Goal: Transaction & Acquisition: Purchase product/service

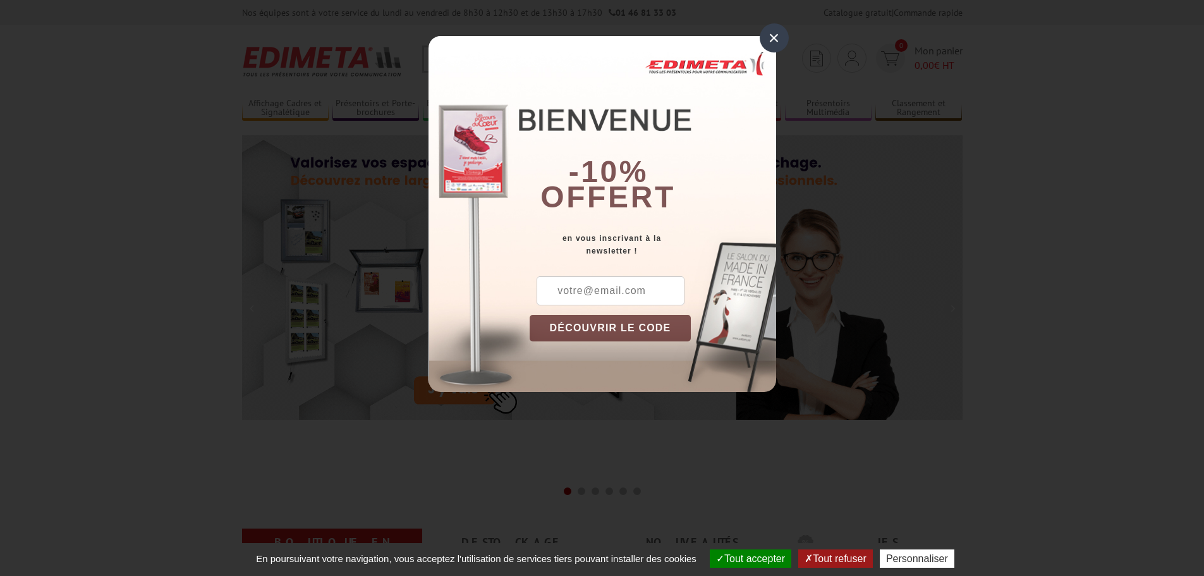
click at [759, 39] on div "× -10% offert en vous inscrivant à la newsletter ! DÉCOUVRIR LE CODE Copier le …" at bounding box center [603, 214] width 348 height 356
click at [765, 39] on div "×" at bounding box center [774, 37] width 29 height 29
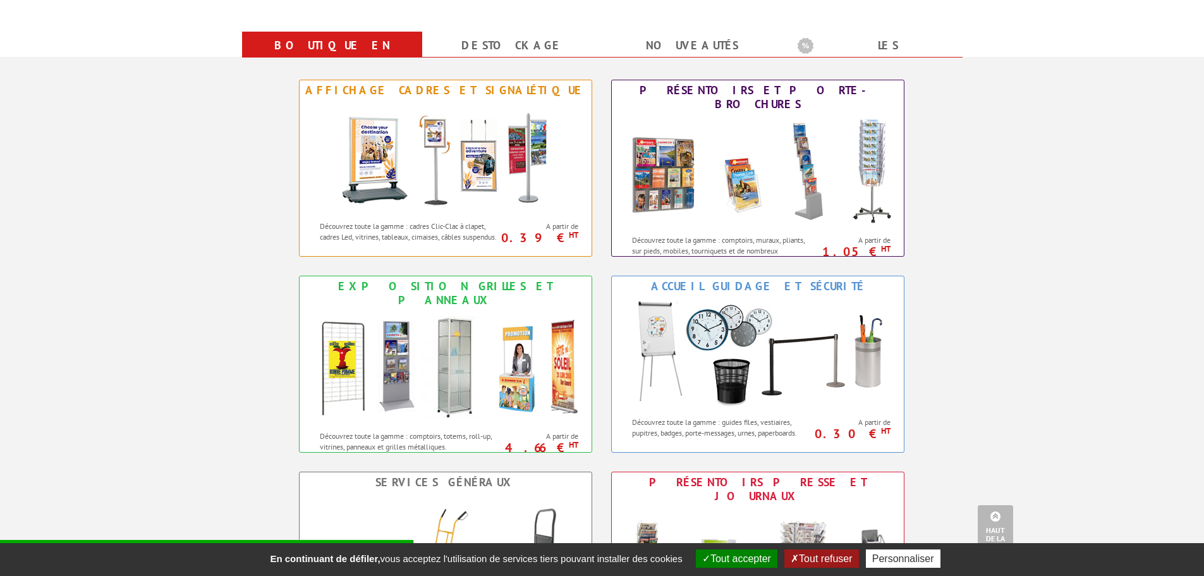
scroll to position [569, 0]
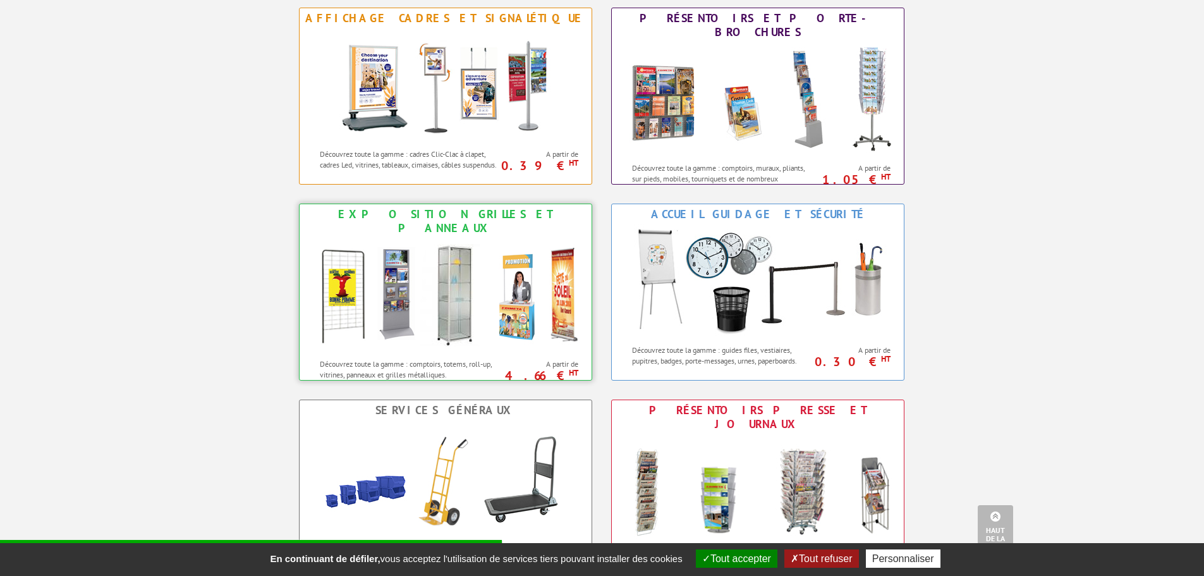
click at [375, 278] on img at bounding box center [446, 295] width 278 height 114
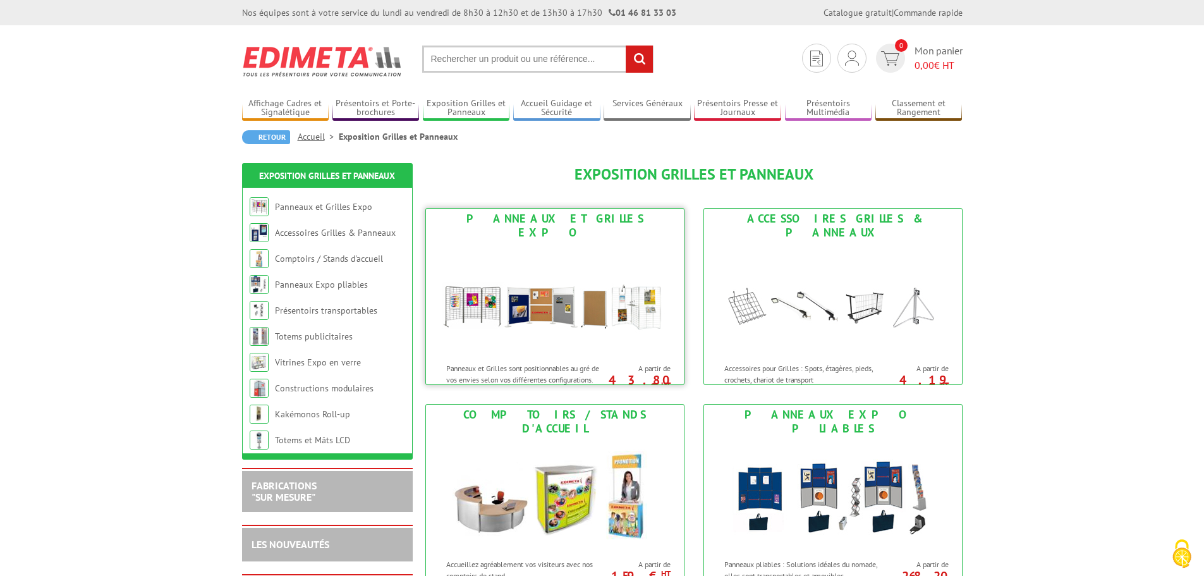
click at [573, 267] on img at bounding box center [555, 300] width 234 height 114
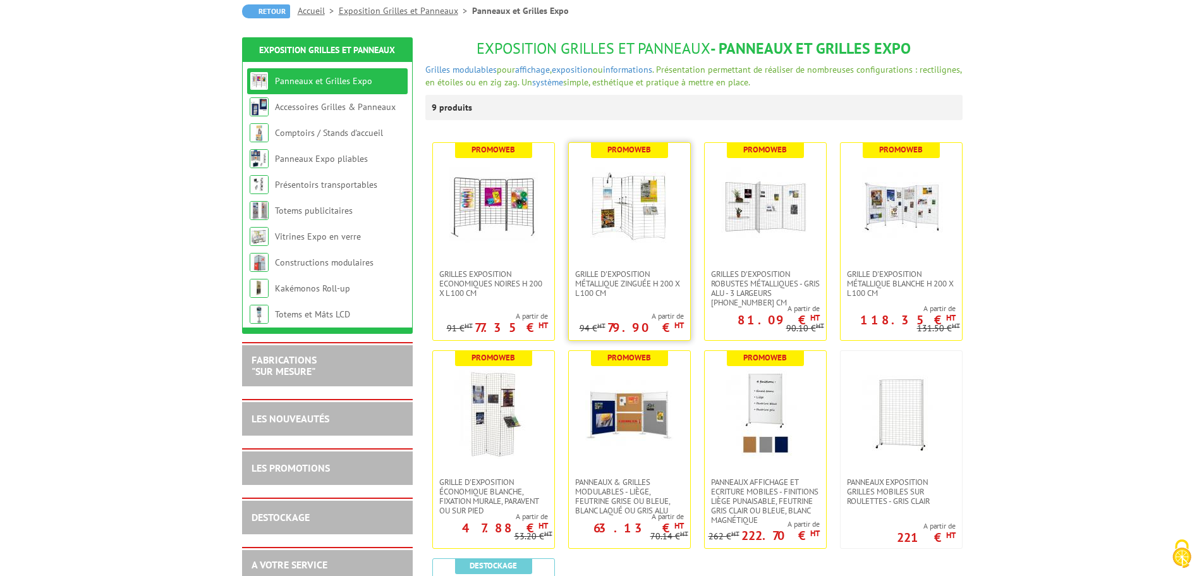
scroll to position [126, 0]
click at [530, 228] on img at bounding box center [494, 205] width 89 height 89
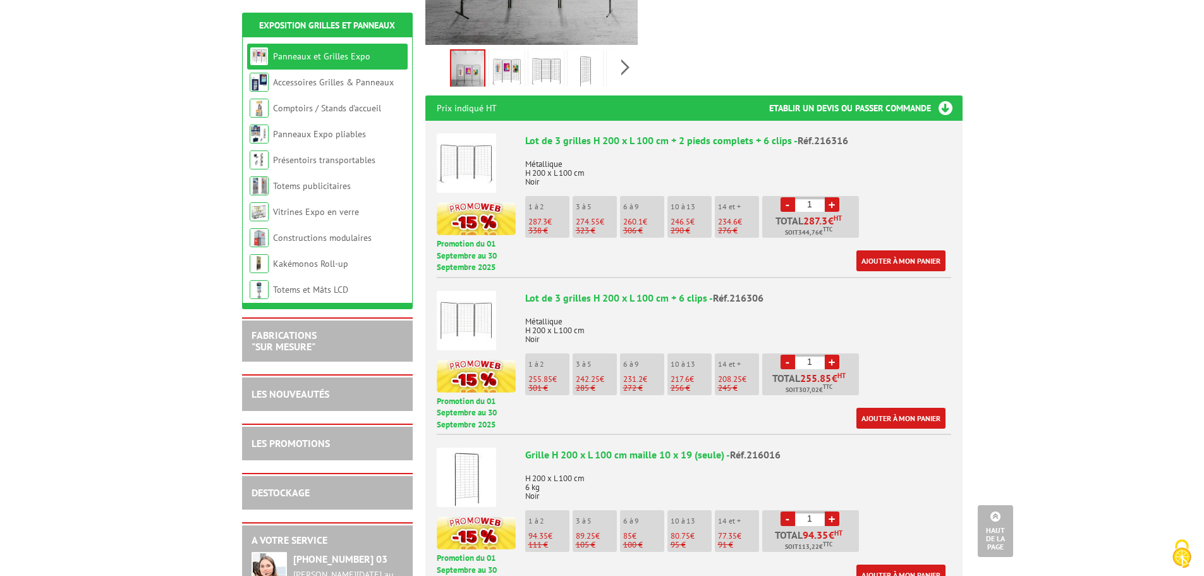
scroll to position [443, 0]
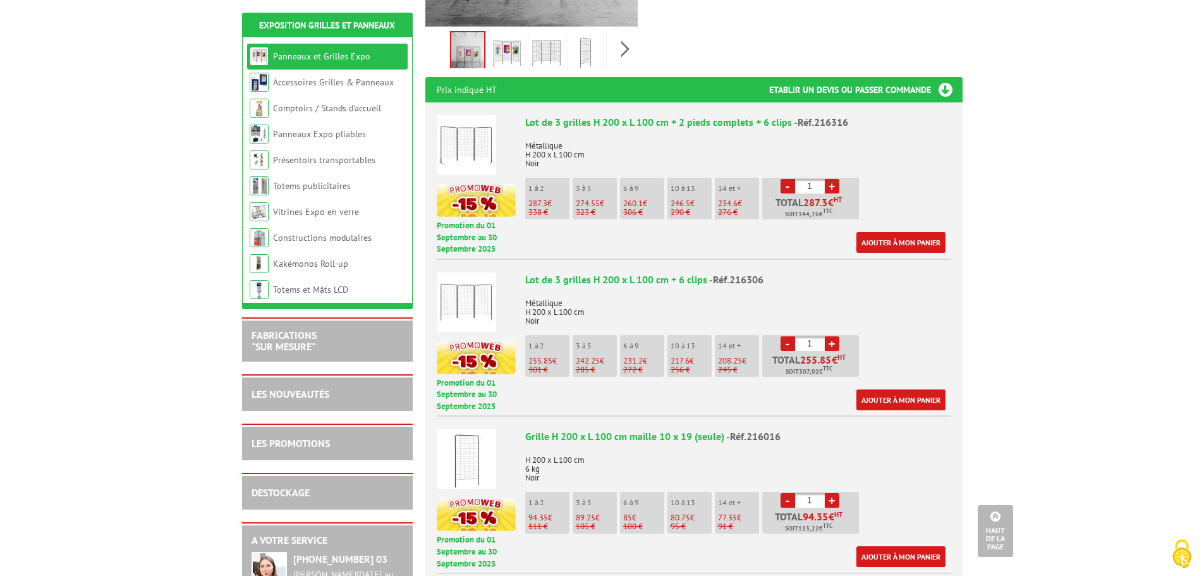
click at [835, 179] on link "+" at bounding box center [832, 186] width 15 height 15
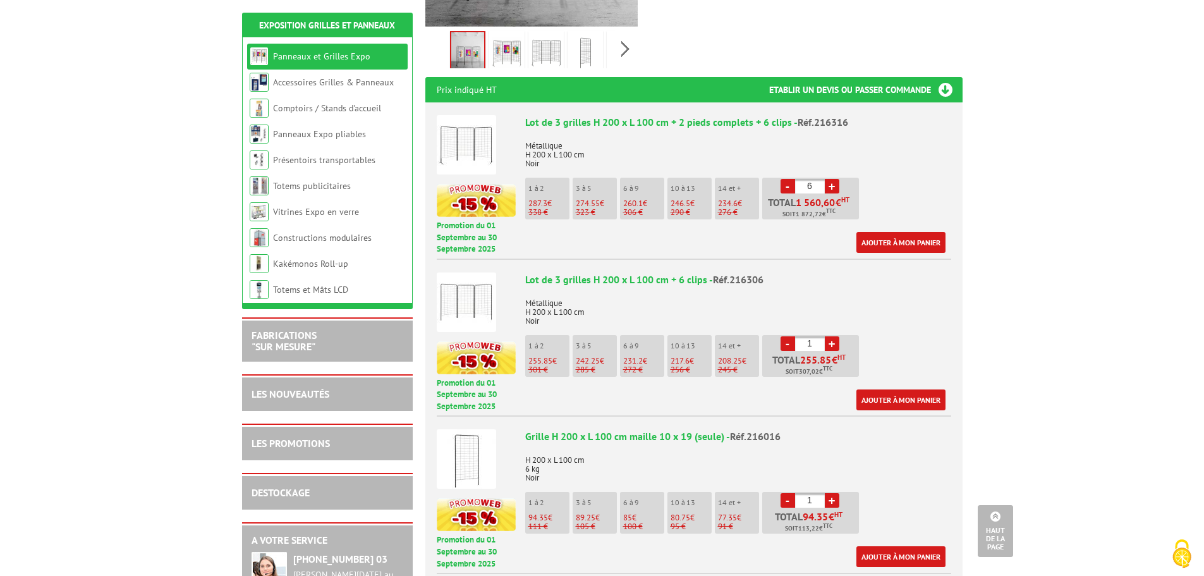
click at [835, 179] on link "+" at bounding box center [832, 186] width 15 height 15
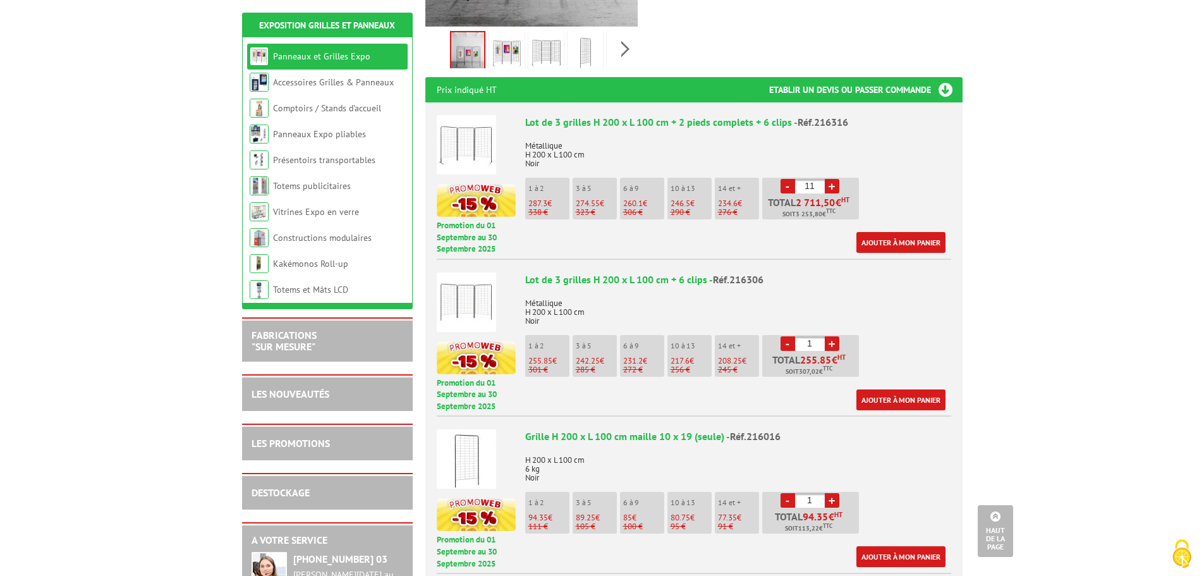
click at [835, 179] on link "+" at bounding box center [832, 186] width 15 height 15
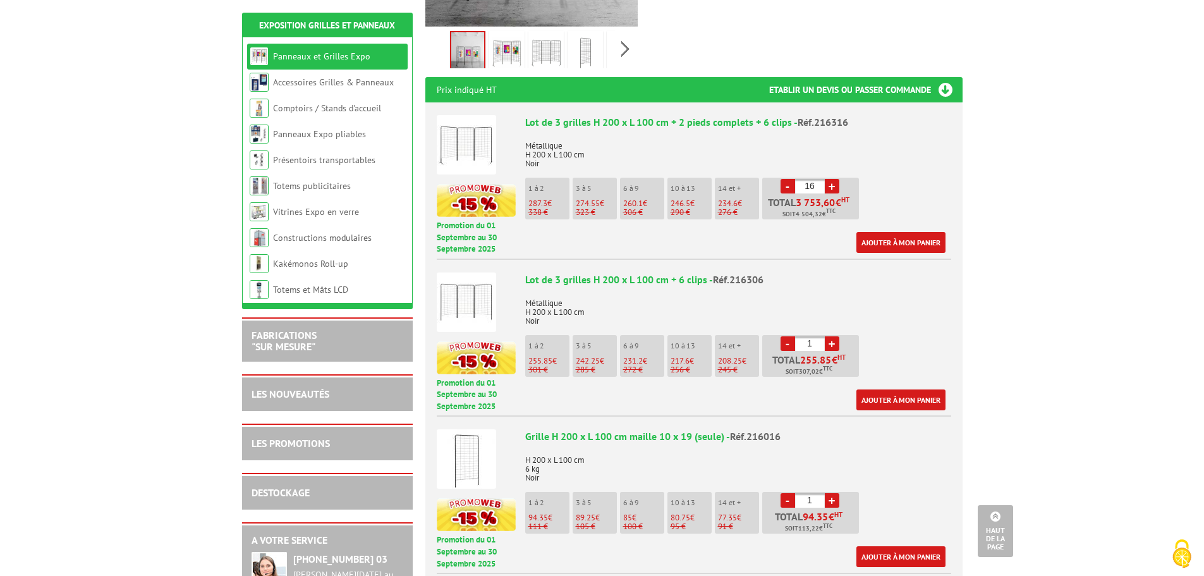
click at [835, 179] on link "+" at bounding box center [832, 186] width 15 height 15
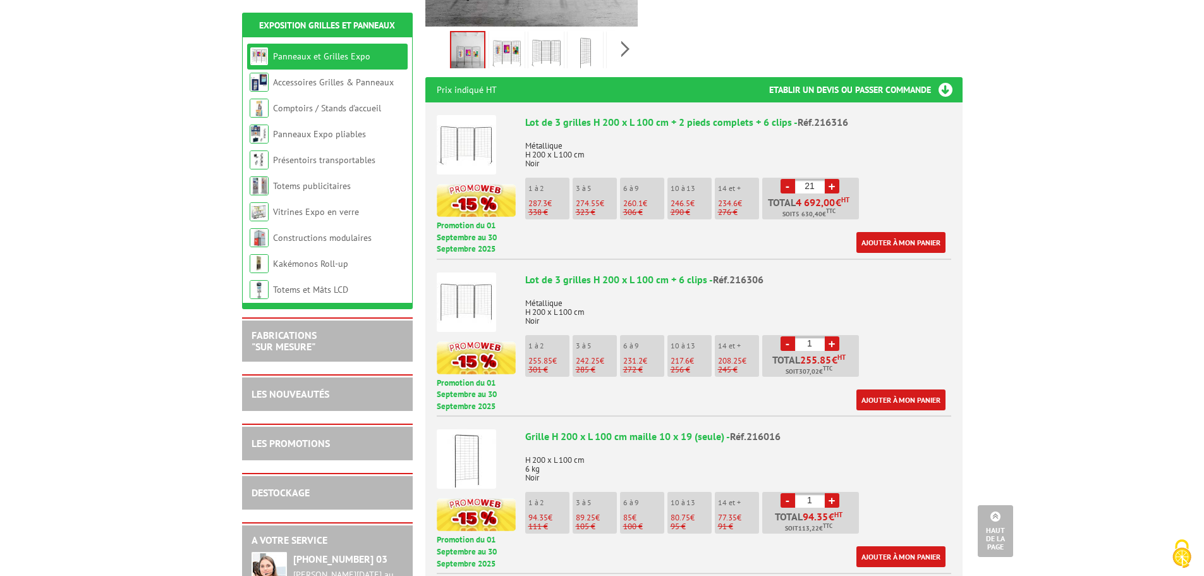
click at [835, 179] on link "+" at bounding box center [832, 186] width 15 height 15
type input "23"
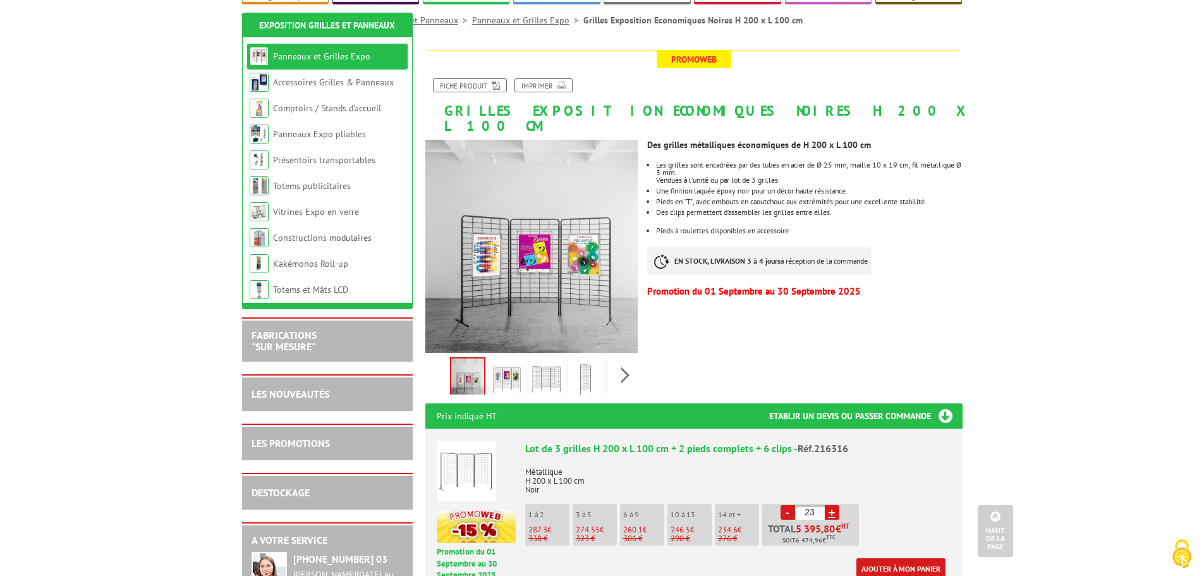
scroll to position [0, 0]
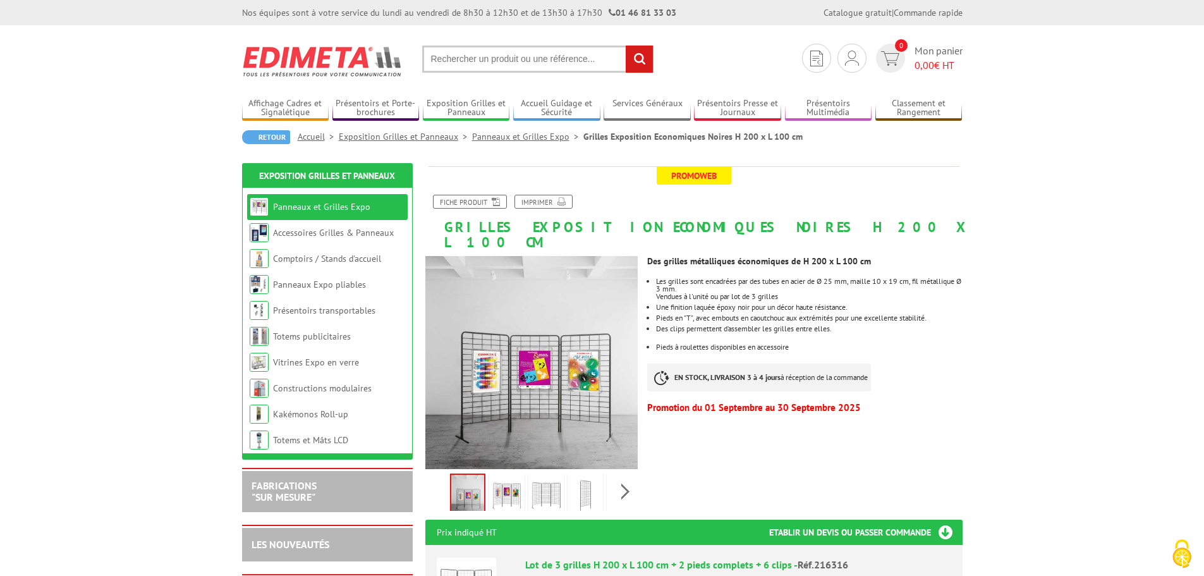
click at [552, 52] on input "text" at bounding box center [537, 59] width 231 height 27
click at [552, 56] on input "text" at bounding box center [537, 59] width 231 height 27
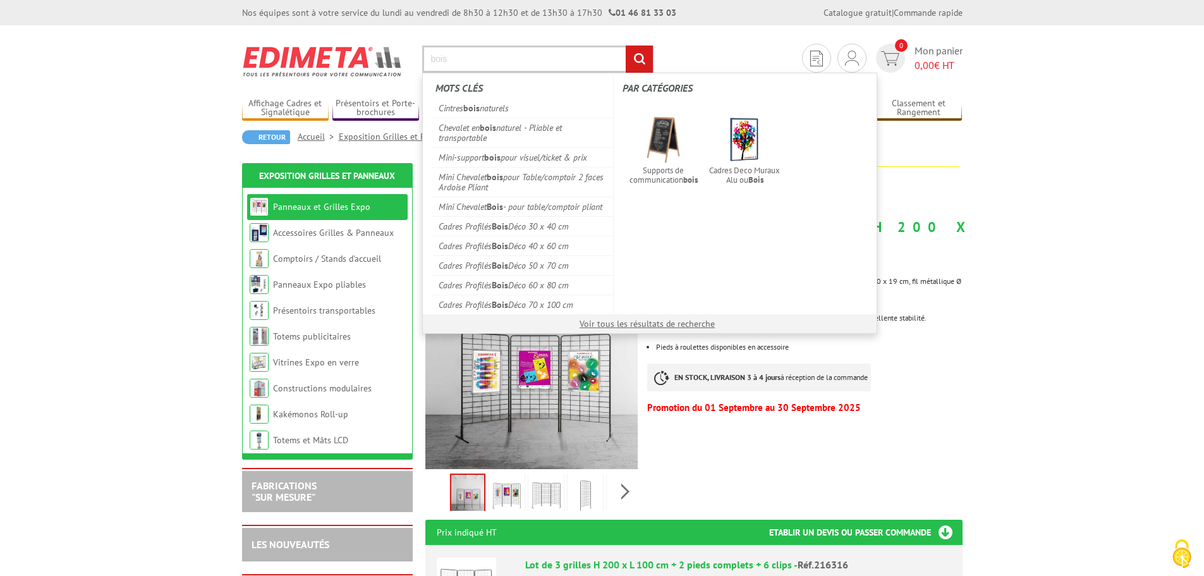
click at [553, 57] on input "bois" at bounding box center [537, 59] width 231 height 27
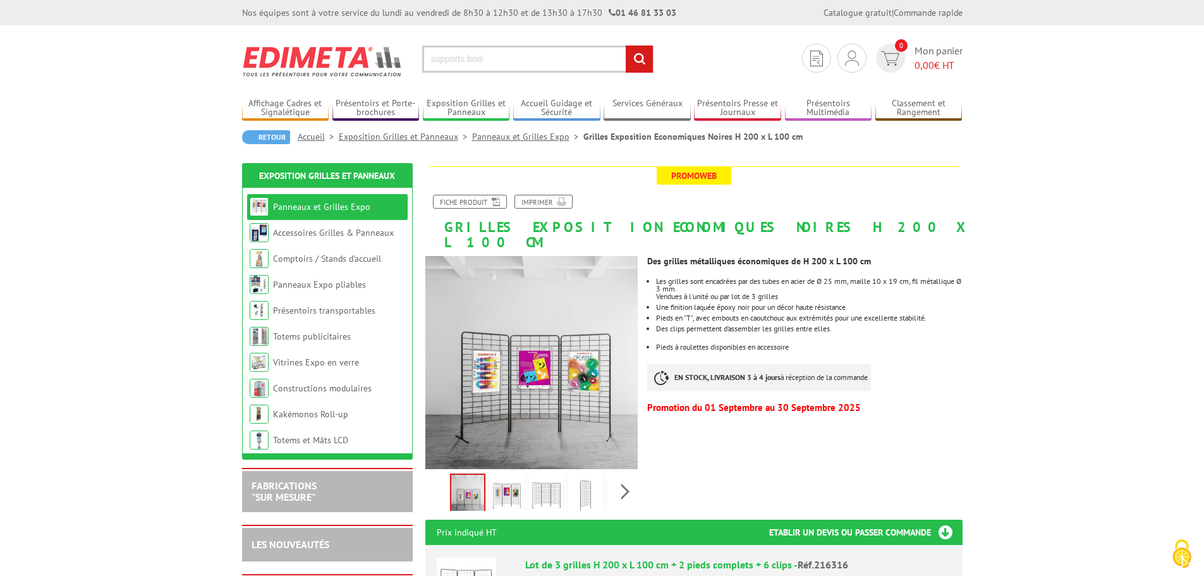
type input "supports bois"
click at [626, 46] on input "rechercher" at bounding box center [639, 59] width 27 height 27
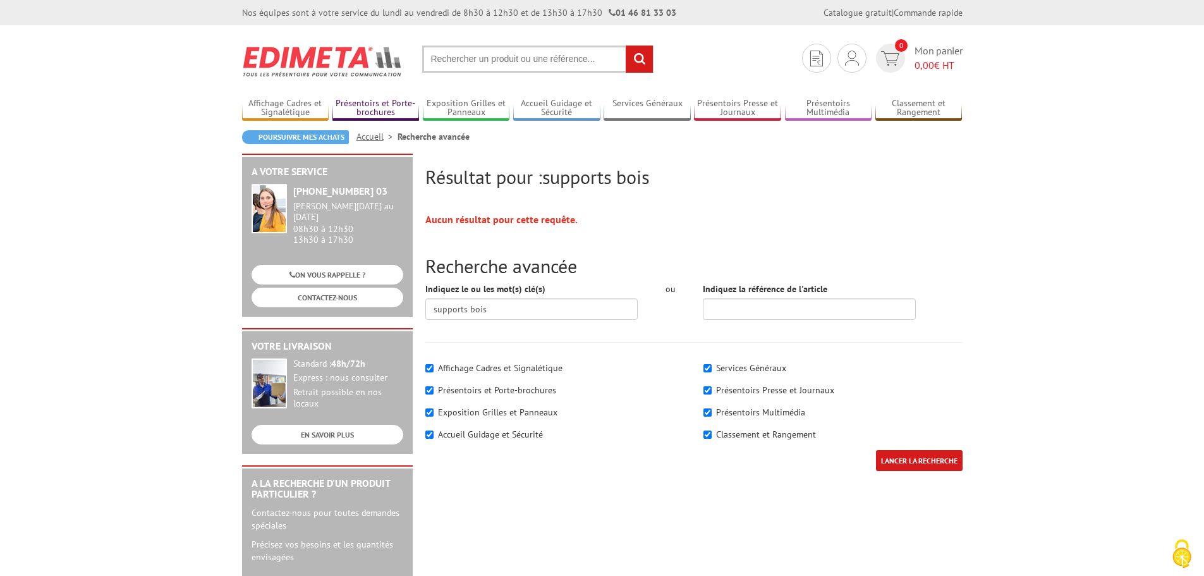
click at [390, 102] on link "Présentoirs et Porte-brochures" at bounding box center [376, 108] width 87 height 21
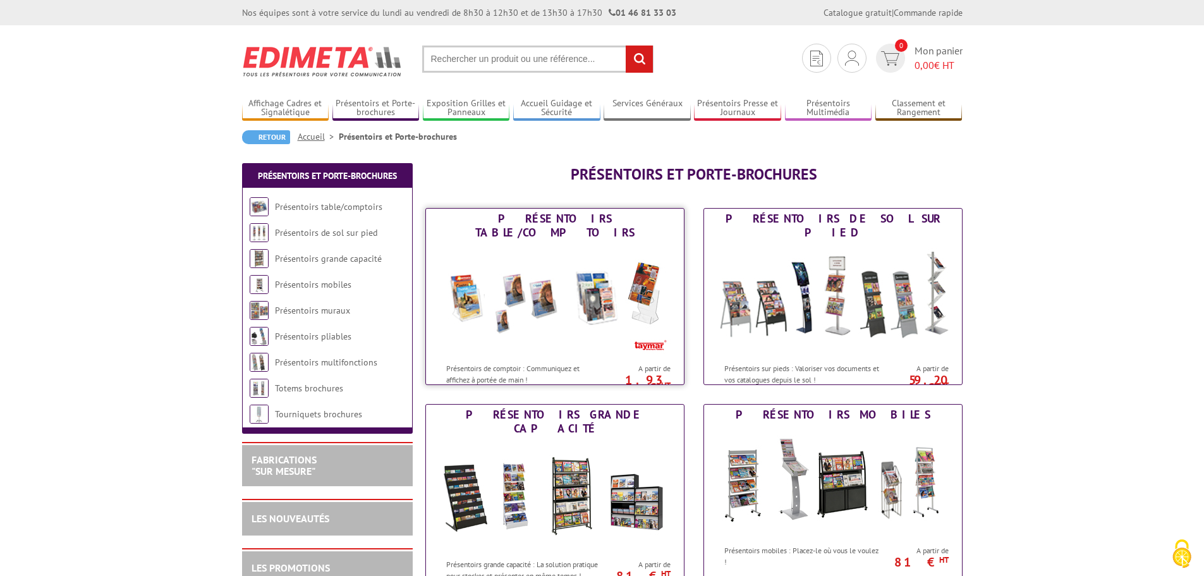
click at [538, 315] on img at bounding box center [555, 300] width 234 height 114
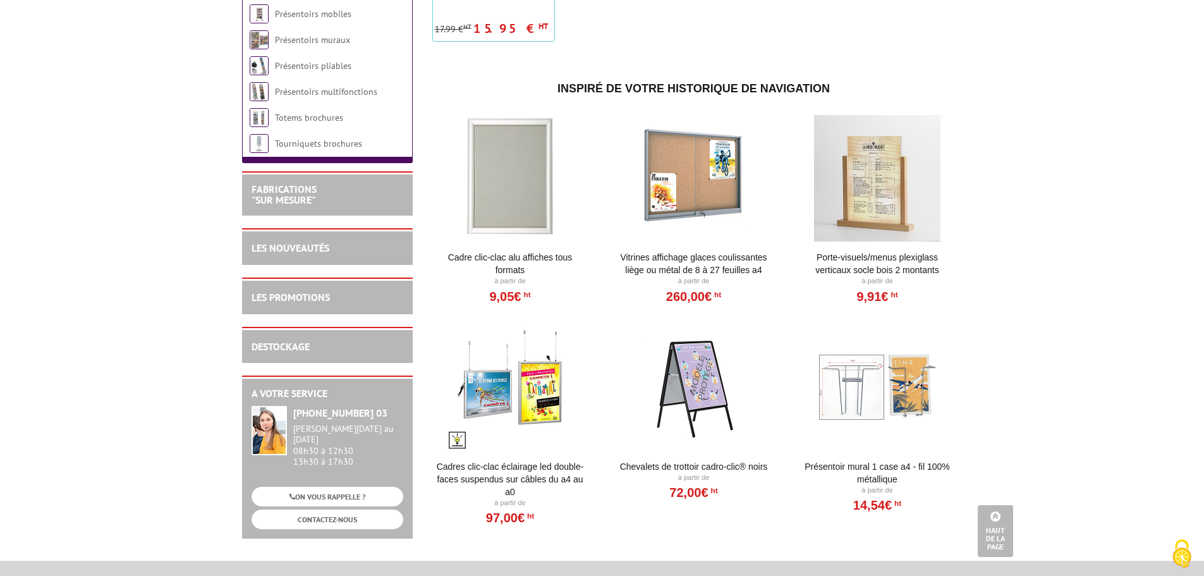
scroll to position [875, 0]
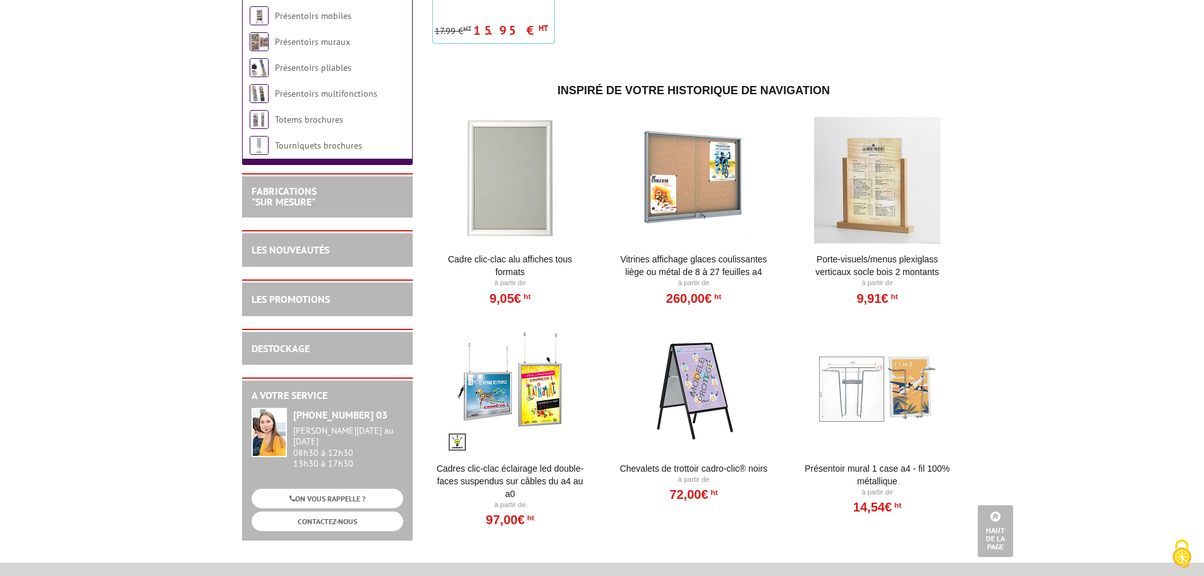
click at [878, 169] on div at bounding box center [878, 180] width 156 height 126
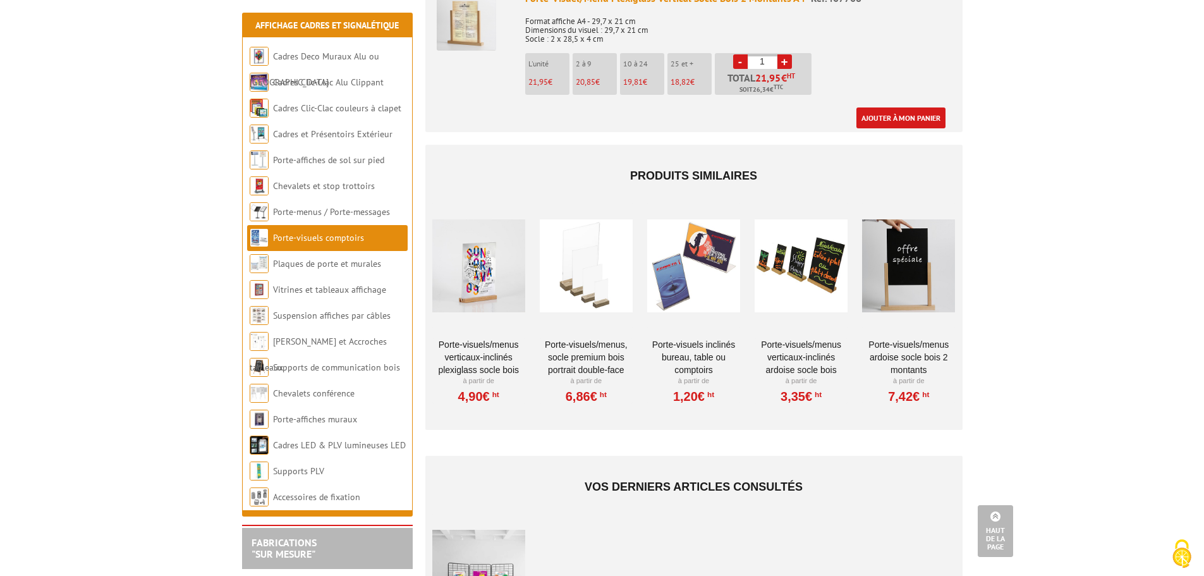
scroll to position [759, 0]
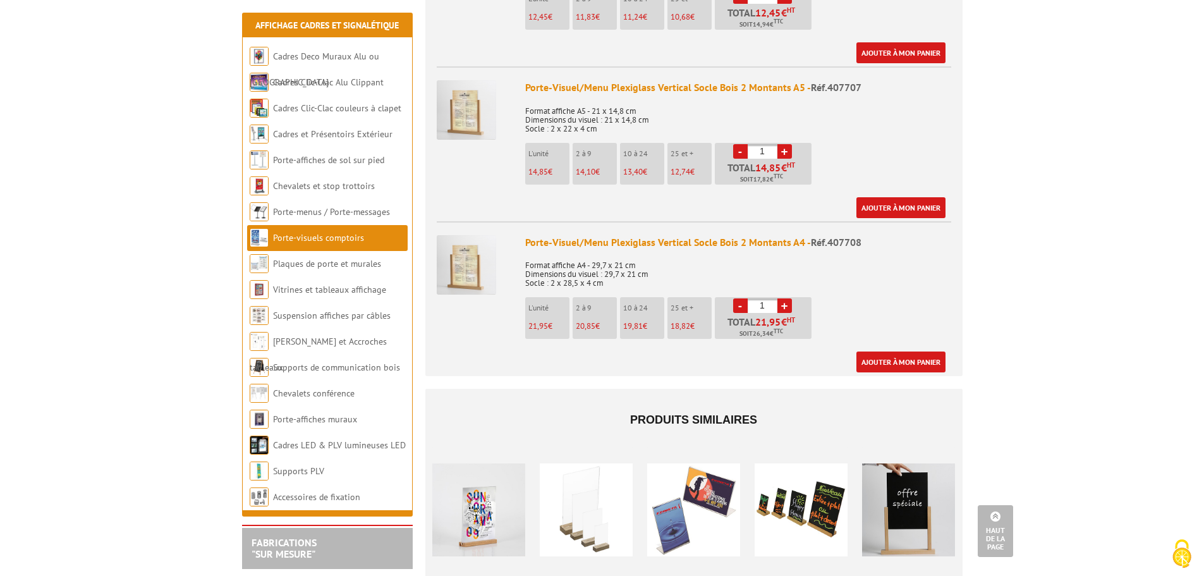
click at [317, 240] on link "Porte-visuels comptoirs" at bounding box center [318, 237] width 91 height 11
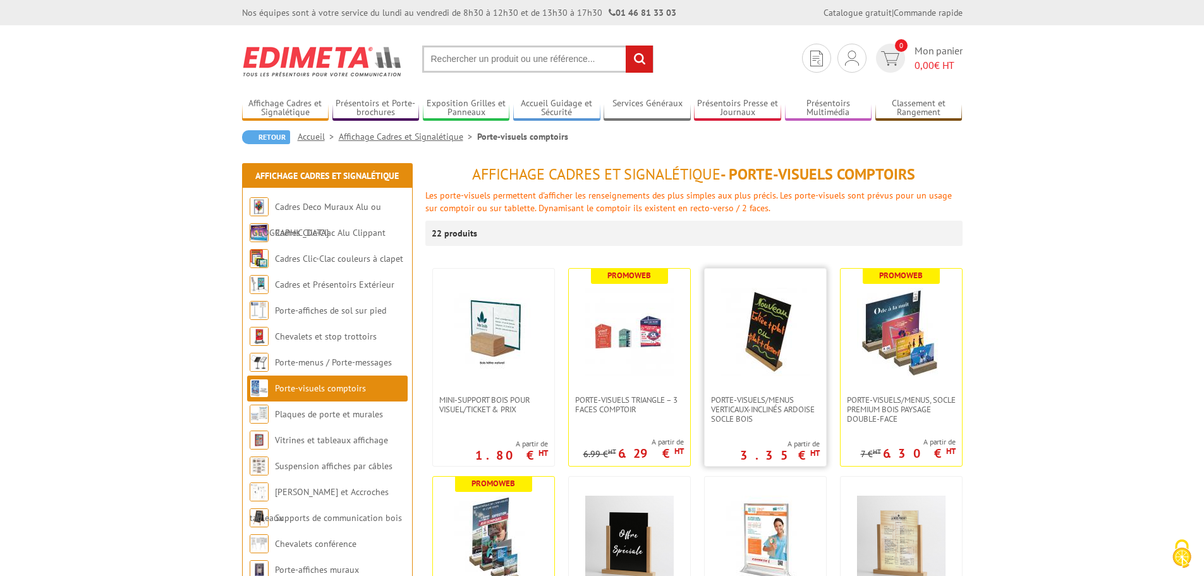
click at [766, 352] on img at bounding box center [765, 332] width 89 height 89
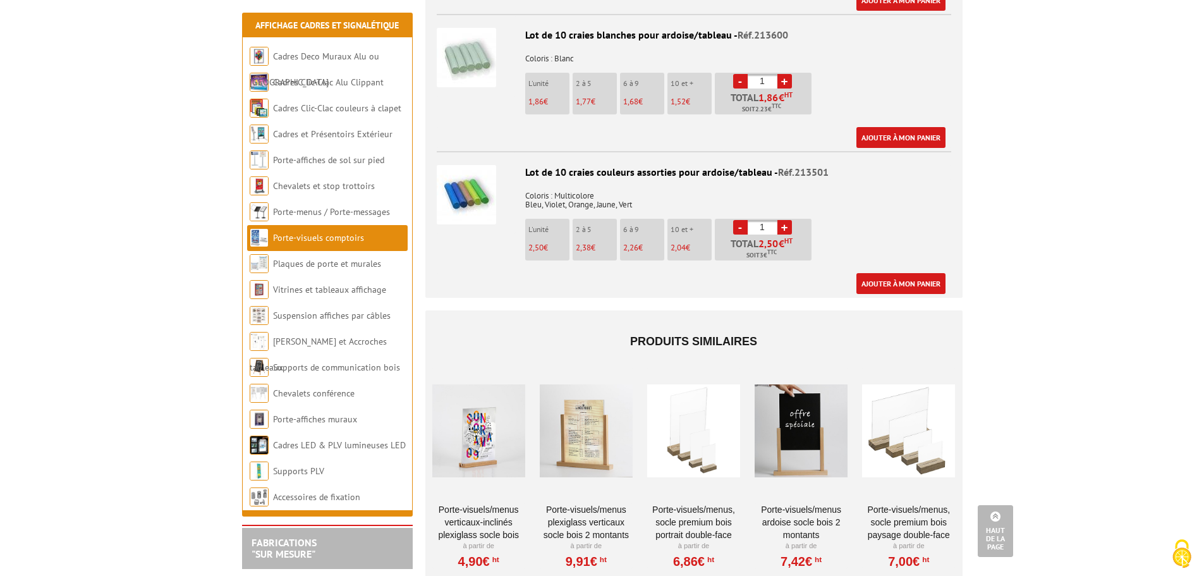
scroll to position [1454, 0]
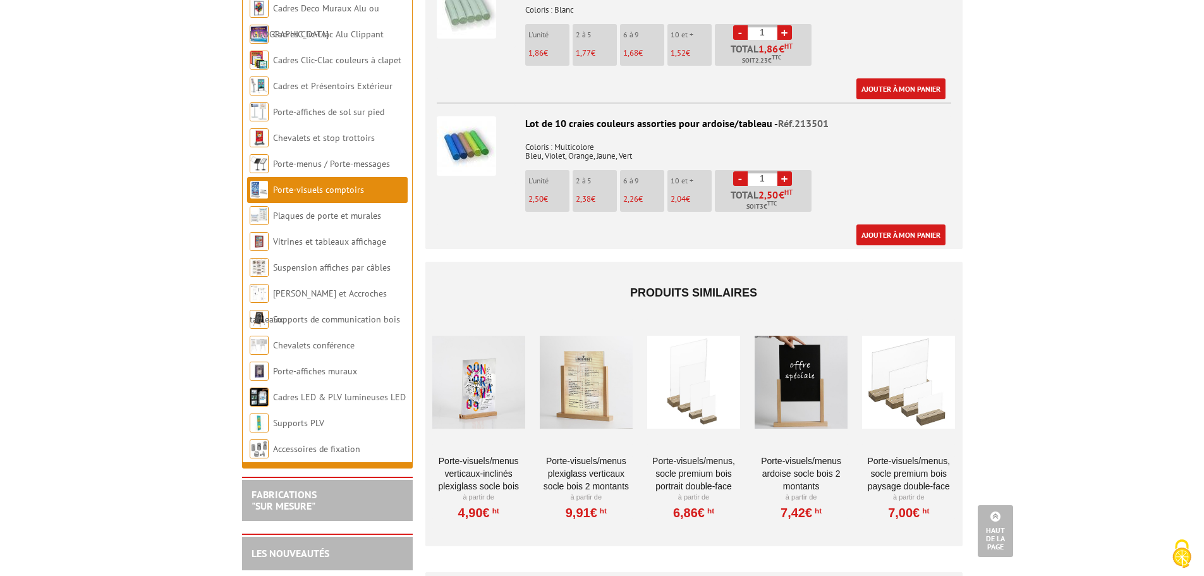
click at [508, 395] on div at bounding box center [478, 382] width 93 height 126
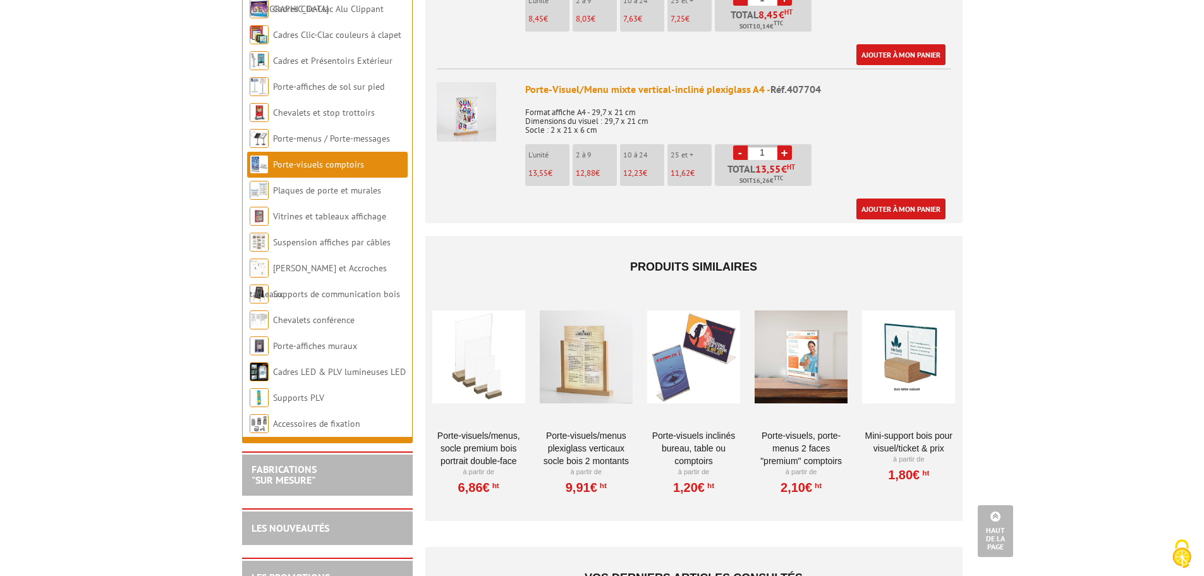
scroll to position [885, 0]
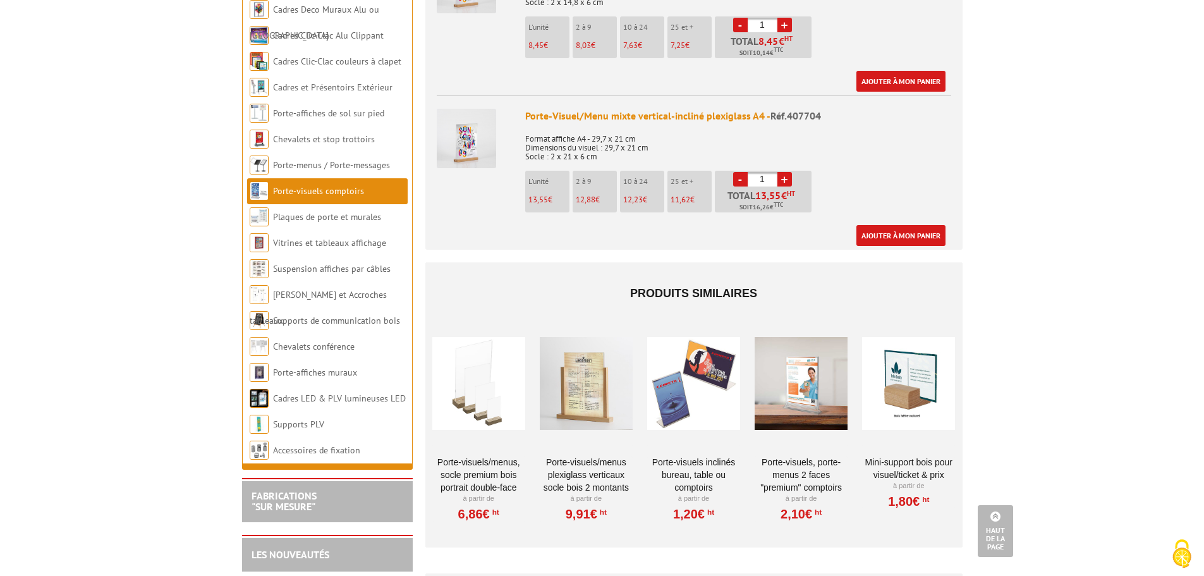
click at [921, 344] on div at bounding box center [908, 383] width 93 height 126
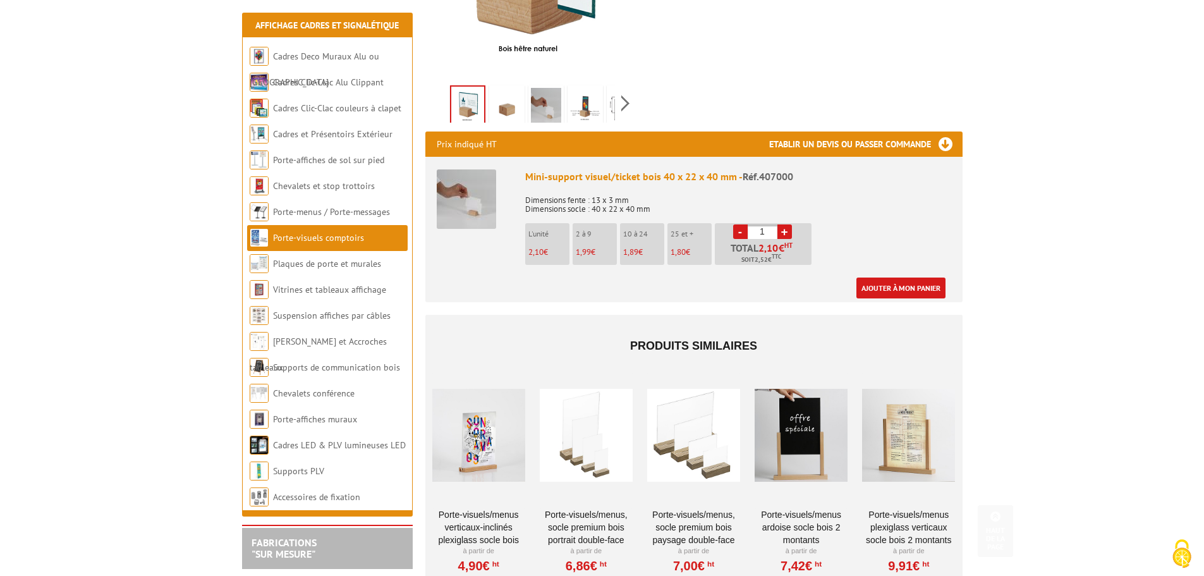
scroll to position [379, 0]
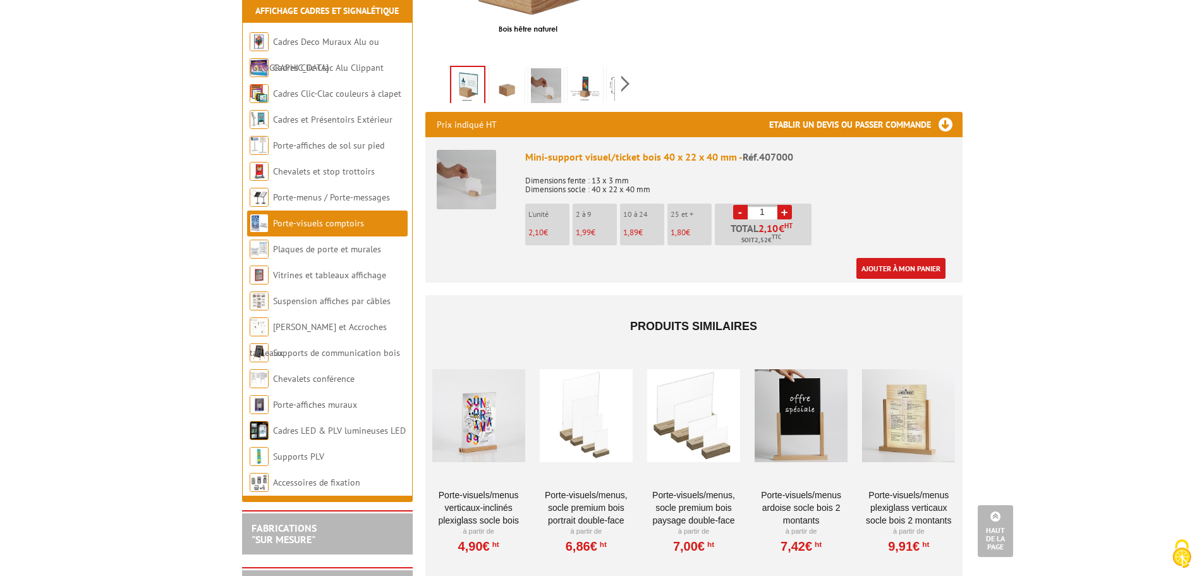
click at [320, 217] on link "Porte-visuels comptoirs" at bounding box center [318, 222] width 91 height 11
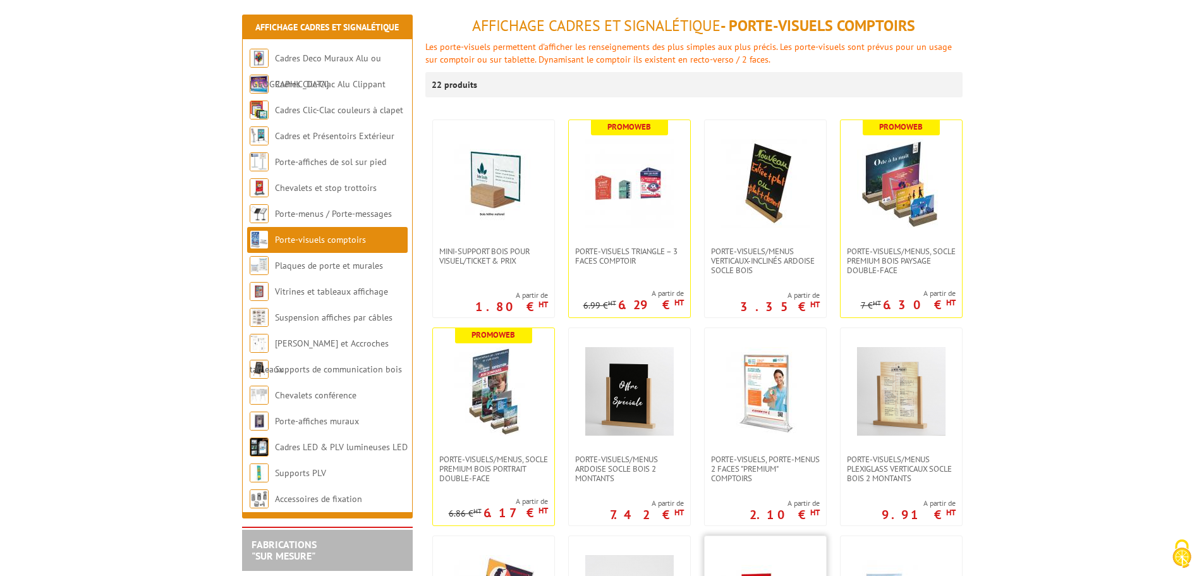
scroll to position [126, 0]
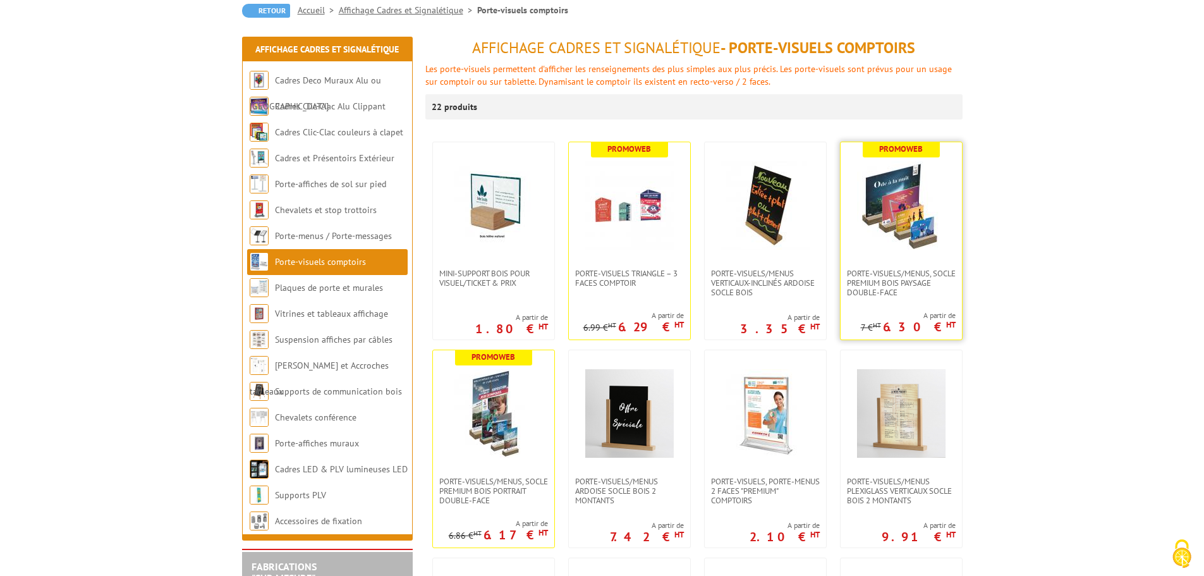
click at [878, 236] on img at bounding box center [901, 205] width 89 height 89
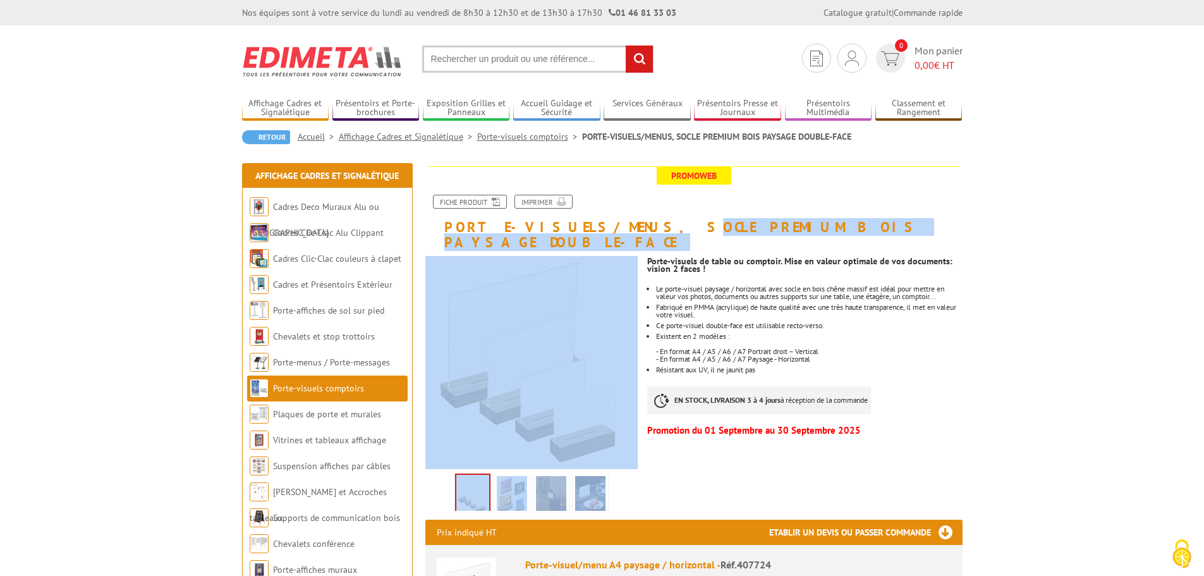
drag, startPoint x: 629, startPoint y: 235, endPoint x: 738, endPoint y: 235, distance: 109.4
click at [787, 229] on h1 "PORTE-VISUELS/MENUS, SOCLE PREMIUM BOIS PAYSAGE DOUBLE-FACE" at bounding box center [694, 207] width 556 height 83
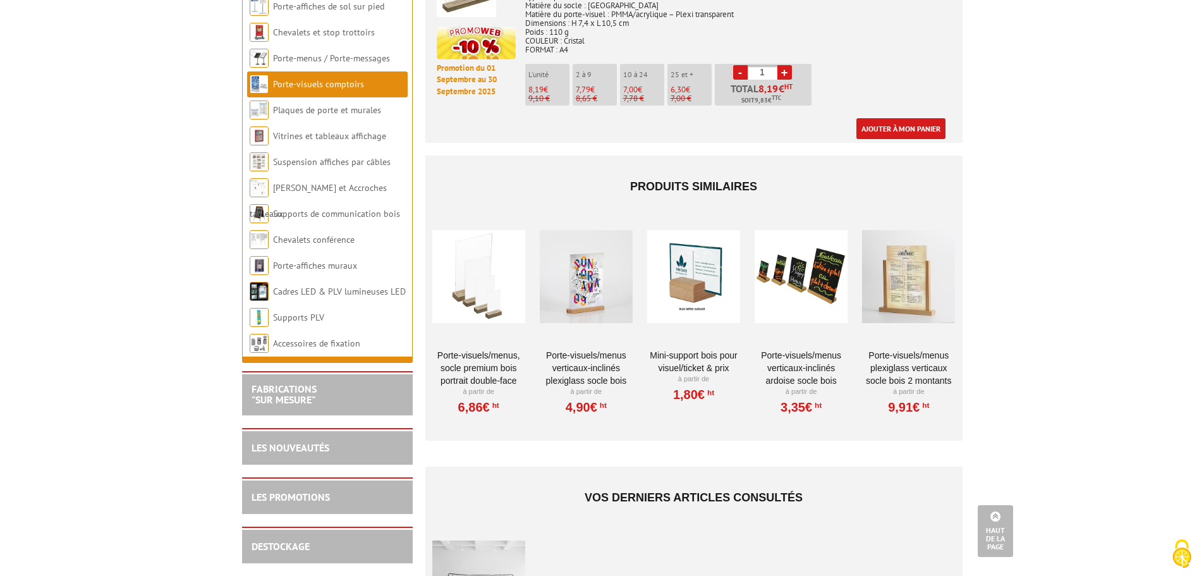
scroll to position [1201, 0]
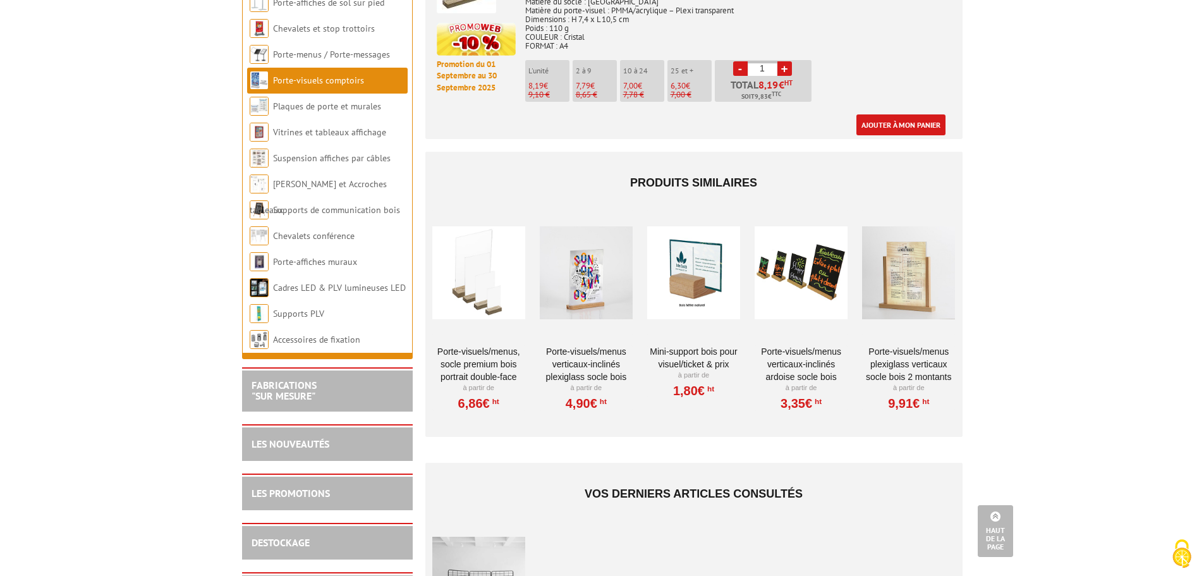
click at [463, 260] on div at bounding box center [478, 272] width 93 height 126
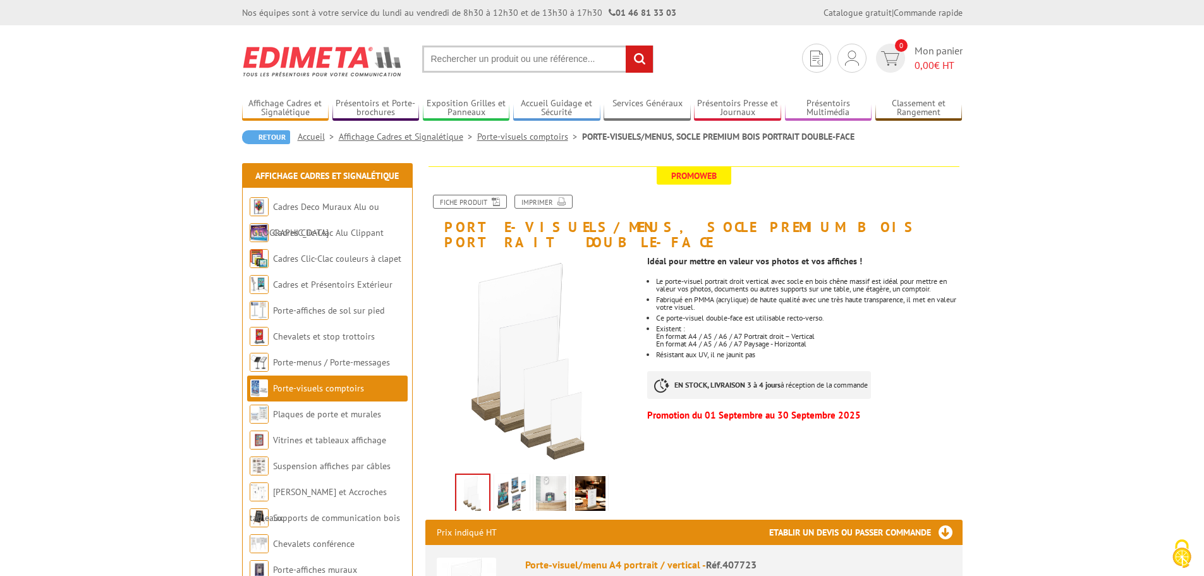
click at [510, 479] on img at bounding box center [512, 495] width 30 height 39
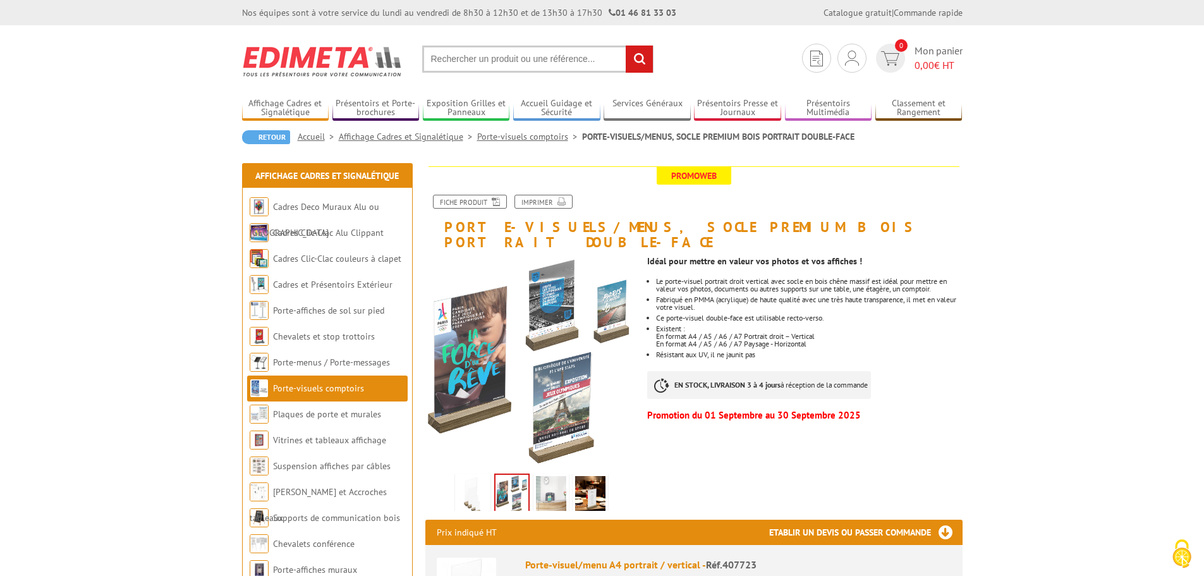
click at [528, 475] on img at bounding box center [512, 494] width 33 height 39
click at [471, 476] on img at bounding box center [473, 495] width 30 height 39
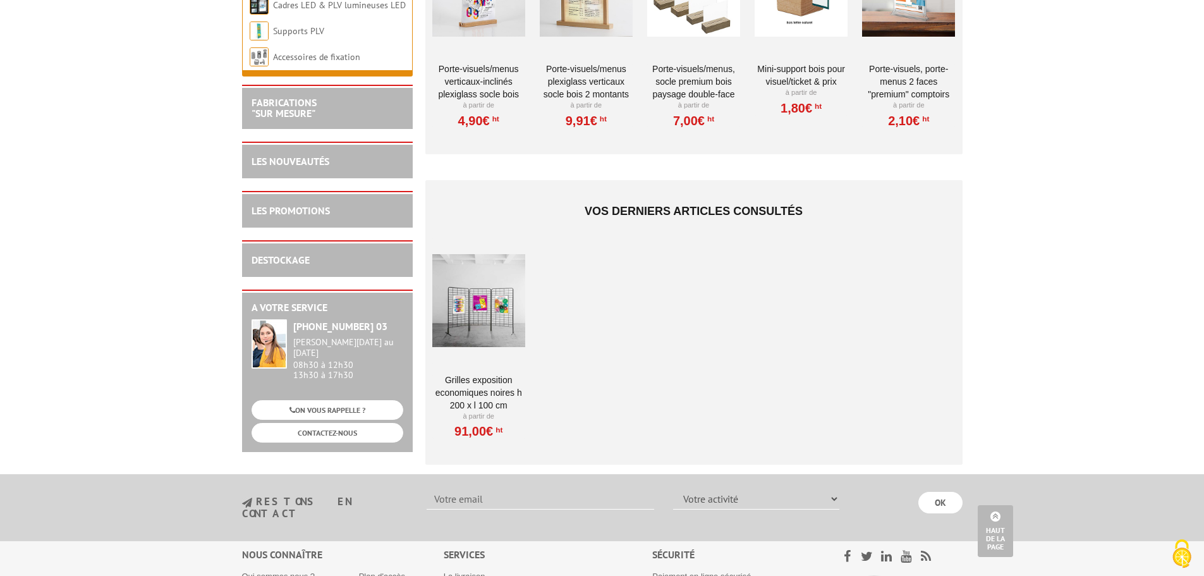
scroll to position [1517, 0]
